Goal: Information Seeking & Learning: Learn about a topic

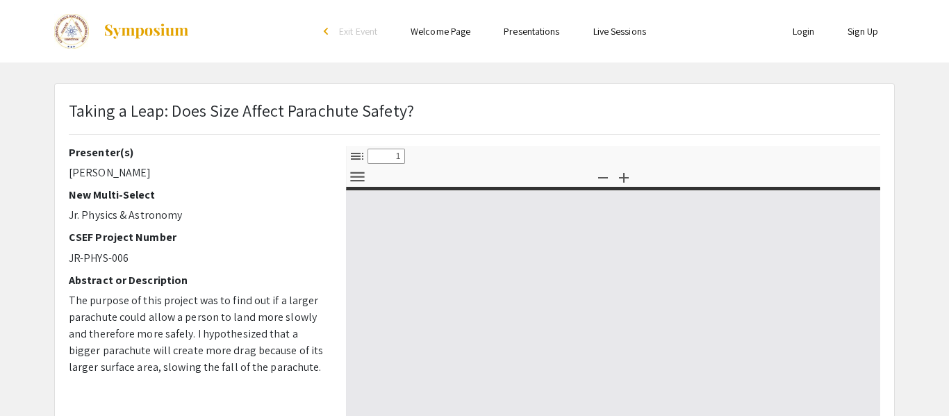
select select "custom"
type input "0"
select select "custom"
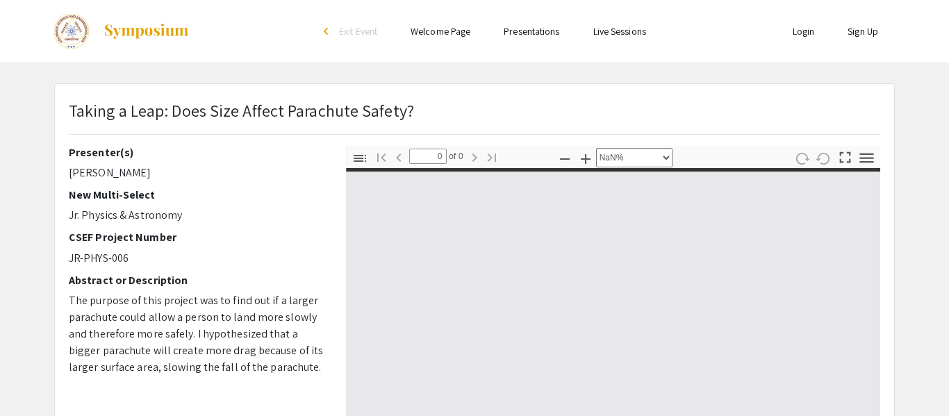
type input "1"
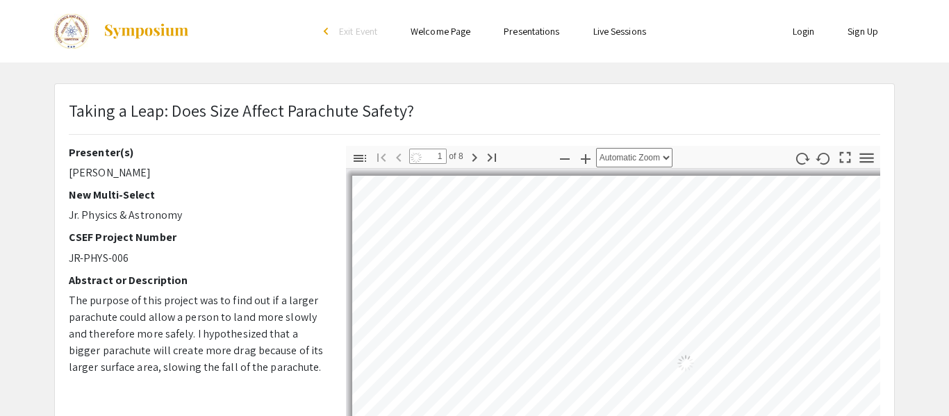
select select "auto"
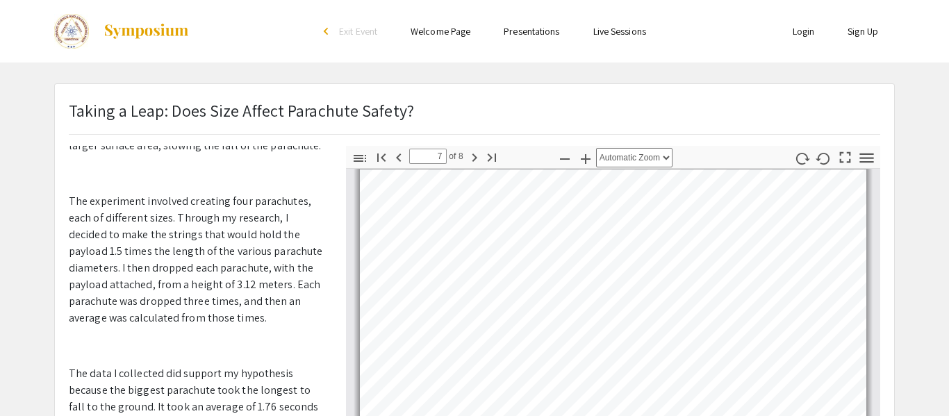
scroll to position [1882, 0]
type input "8"
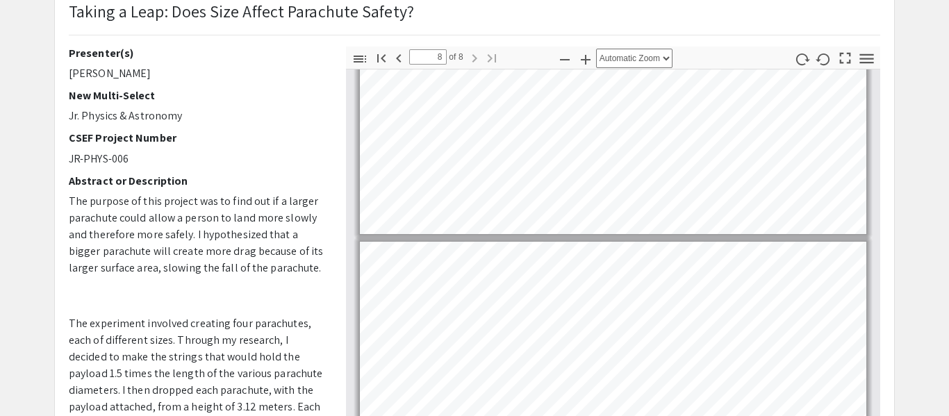
scroll to position [0, 0]
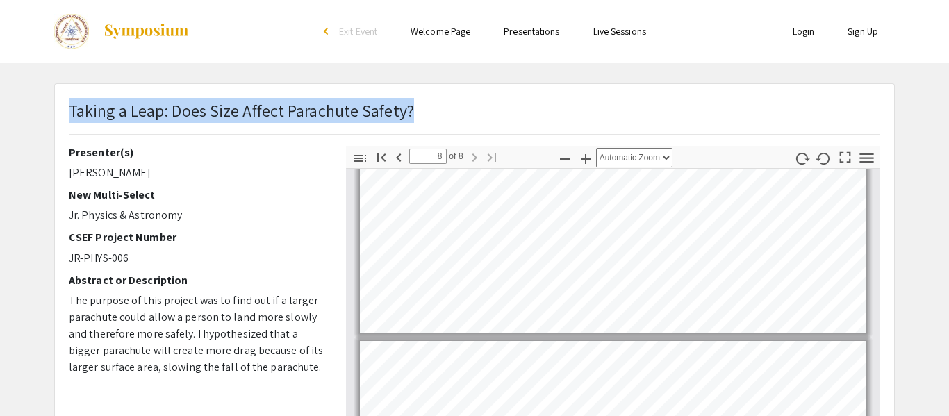
drag, startPoint x: 397, startPoint y: 115, endPoint x: 72, endPoint y: 108, distance: 326.0
click at [72, 108] on div "Taking a Leap: Does Size Affect Parachute Safety?" at bounding box center [474, 122] width 832 height 48
copy span "Taking a Leap: Does Size Affect Parachute Safety?"
drag, startPoint x: 157, startPoint y: 176, endPoint x: 19, endPoint y: 128, distance: 146.4
